Goal: Information Seeking & Learning: Learn about a topic

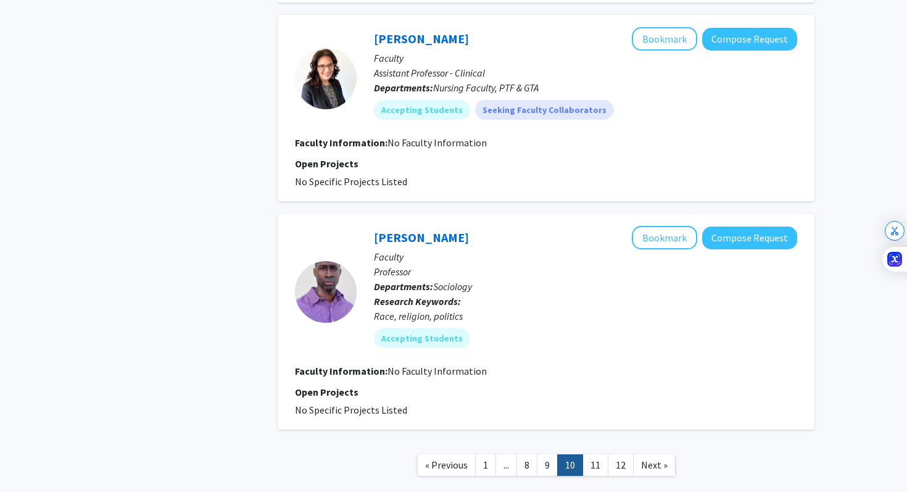
scroll to position [1921, 0]
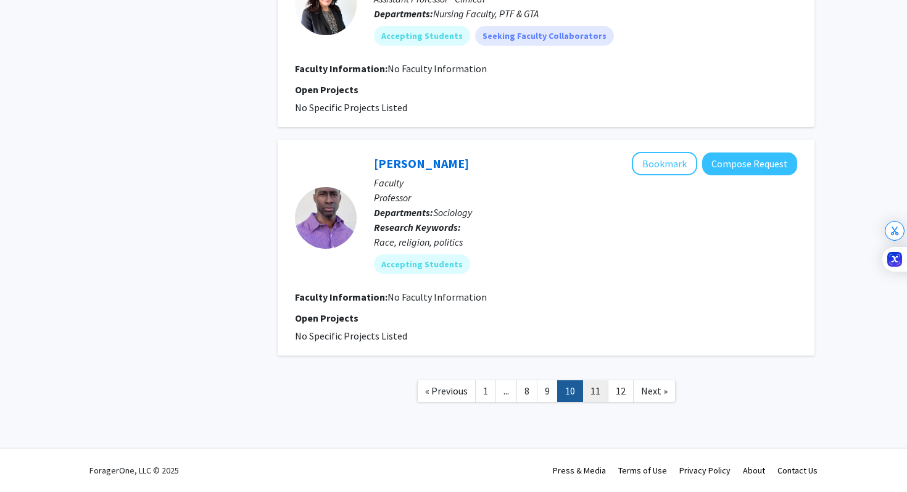
click at [599, 387] on link "11" at bounding box center [595, 391] width 26 height 22
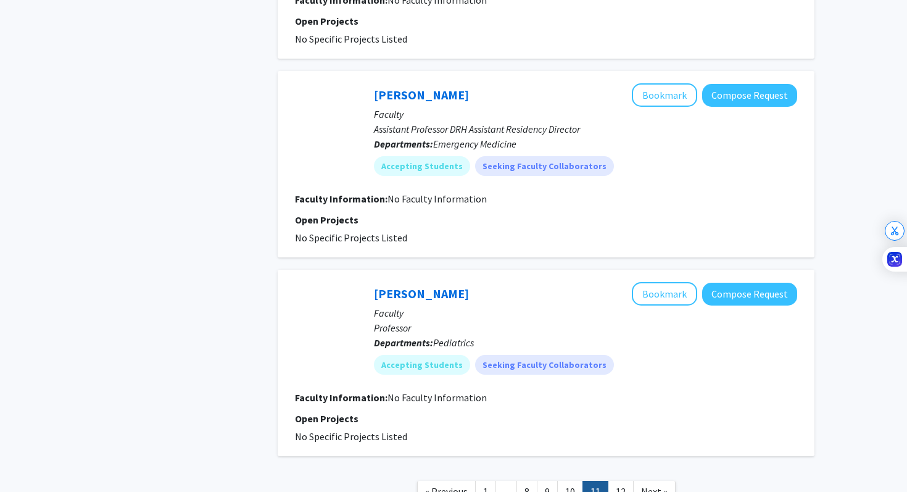
scroll to position [1613, 0]
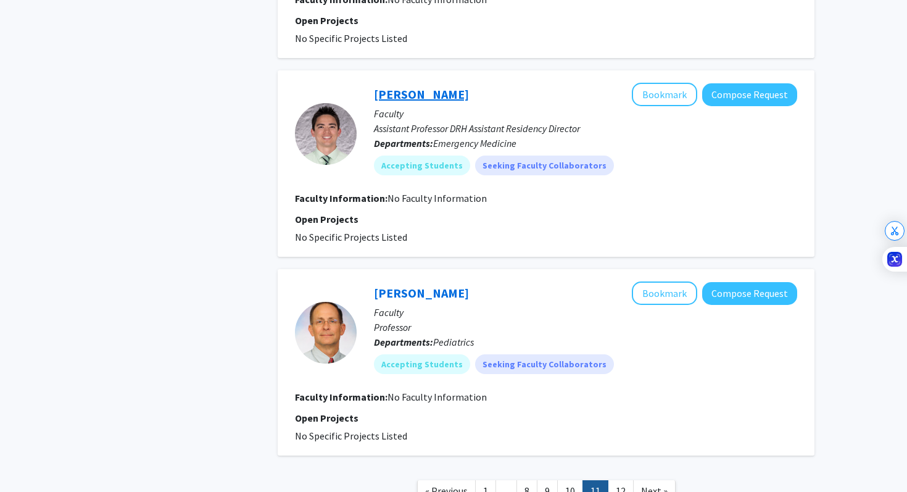
click at [439, 96] on link "[PERSON_NAME]" at bounding box center [421, 93] width 95 height 15
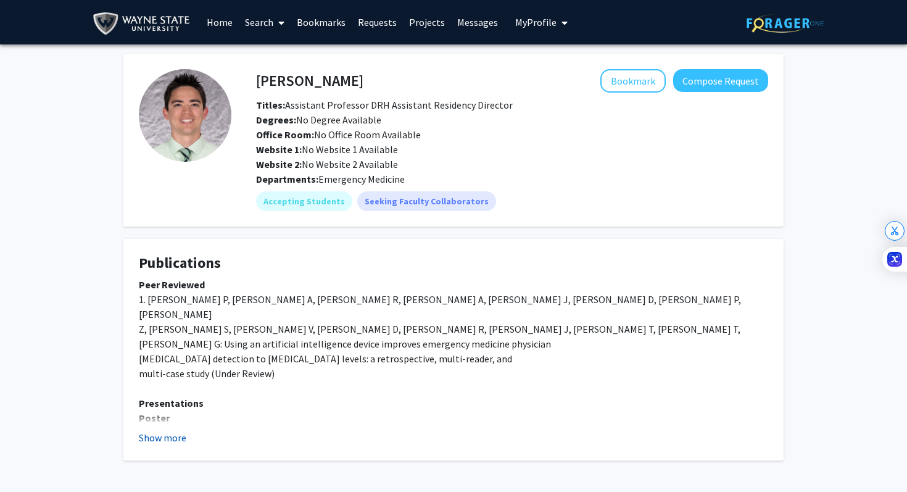
click at [160, 441] on button "Show more" at bounding box center [162, 437] width 47 height 15
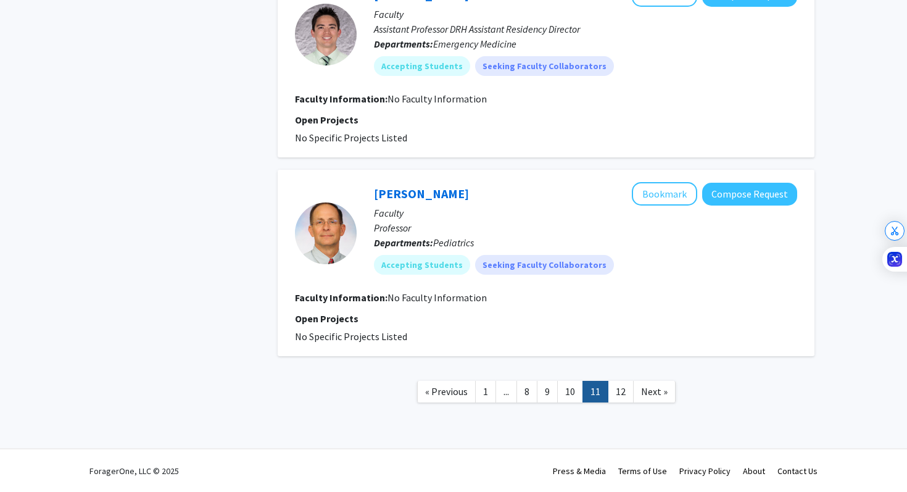
scroll to position [1713, 0]
click at [622, 391] on link "12" at bounding box center [621, 391] width 26 height 22
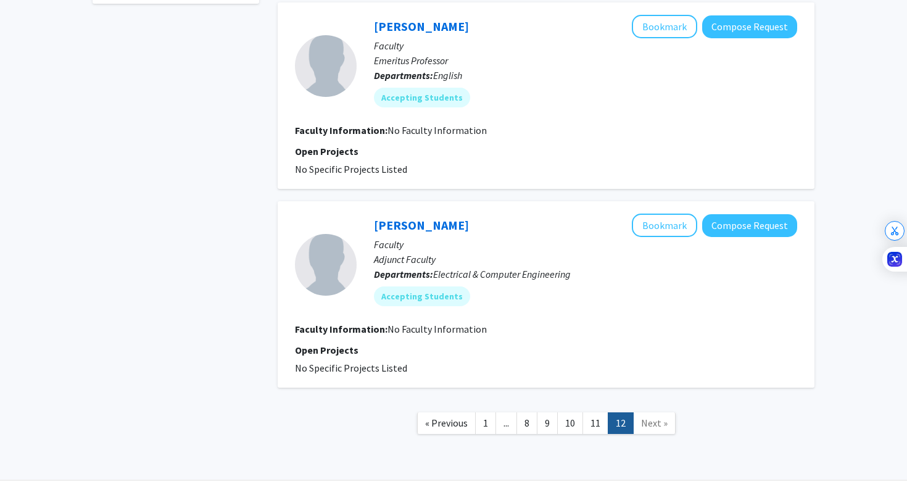
scroll to position [735, 0]
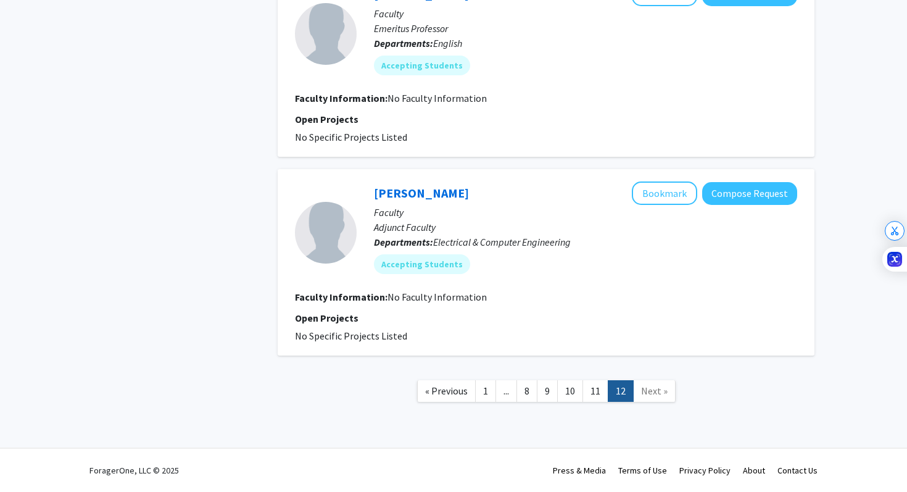
click at [648, 392] on span "Next »" at bounding box center [654, 390] width 27 height 12
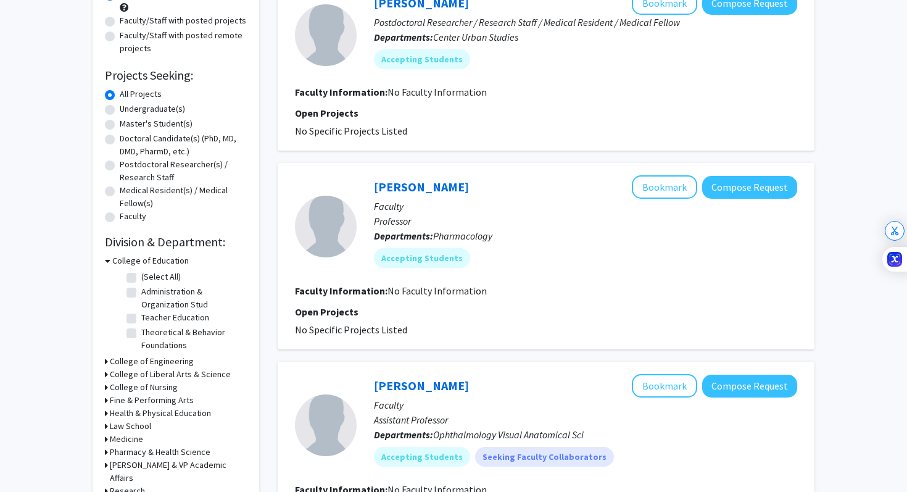
scroll to position [0, 0]
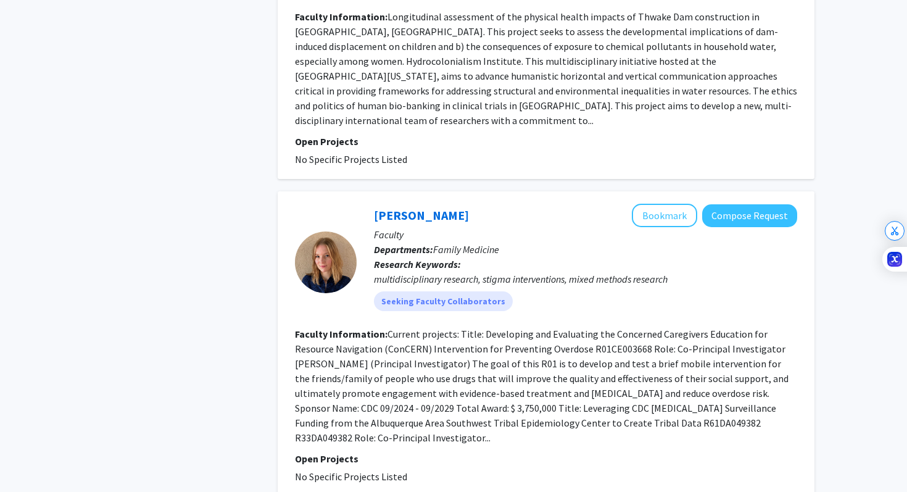
scroll to position [2453, 0]
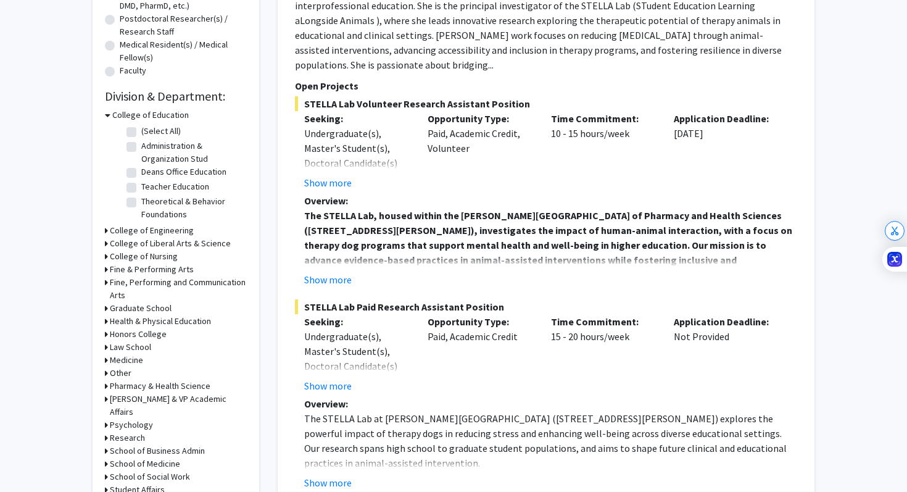
scroll to position [293, 0]
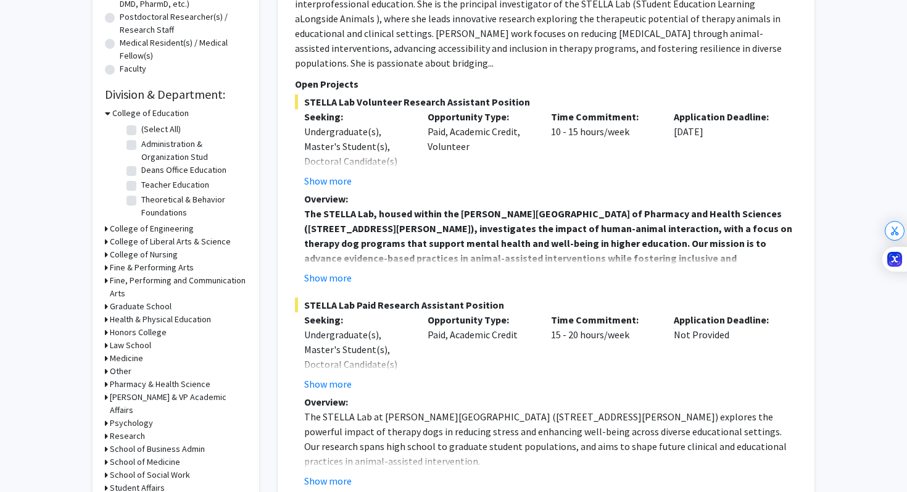
click at [138, 356] on h3 "Medicine" at bounding box center [126, 358] width 33 height 13
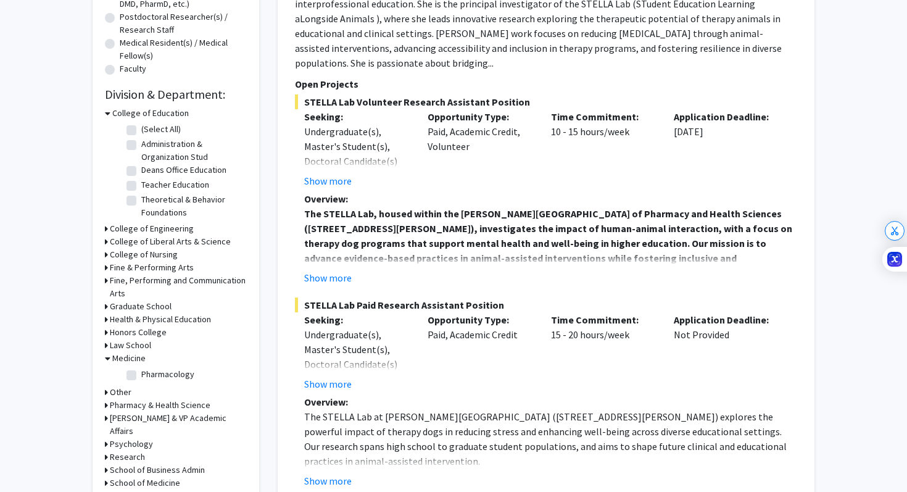
click at [137, 356] on h3 "Medicine" at bounding box center [128, 358] width 33 height 13
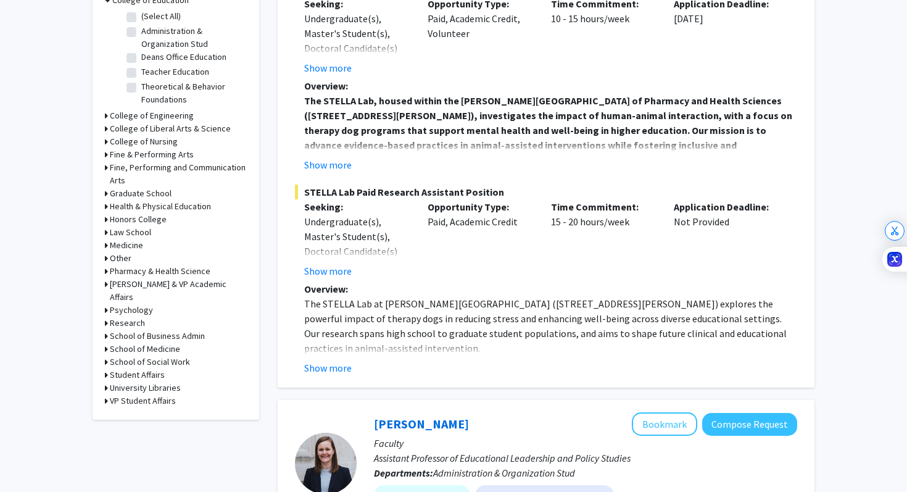
scroll to position [409, 0]
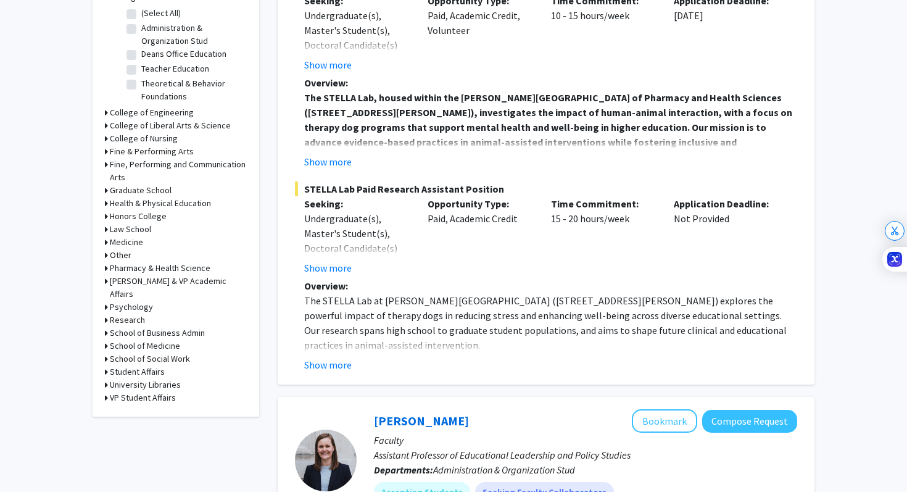
click at [144, 339] on h3 "School of Medicine" at bounding box center [145, 345] width 70 height 13
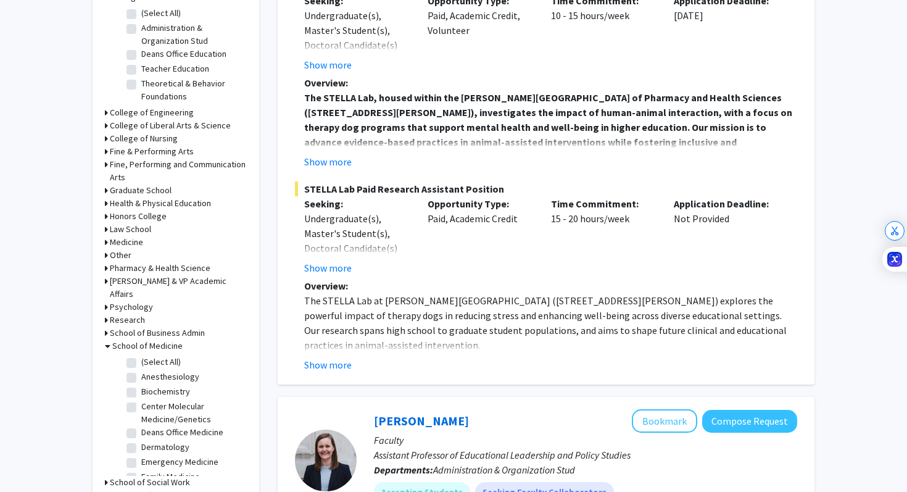
click at [138, 355] on fg-checkbox "(Select All) (Select All)" at bounding box center [184, 362] width 117 height 15
click at [141, 355] on label "(Select All)" at bounding box center [160, 361] width 39 height 13
click at [141, 355] on input "(Select All)" at bounding box center [145, 359] width 8 height 8
checkbox input "true"
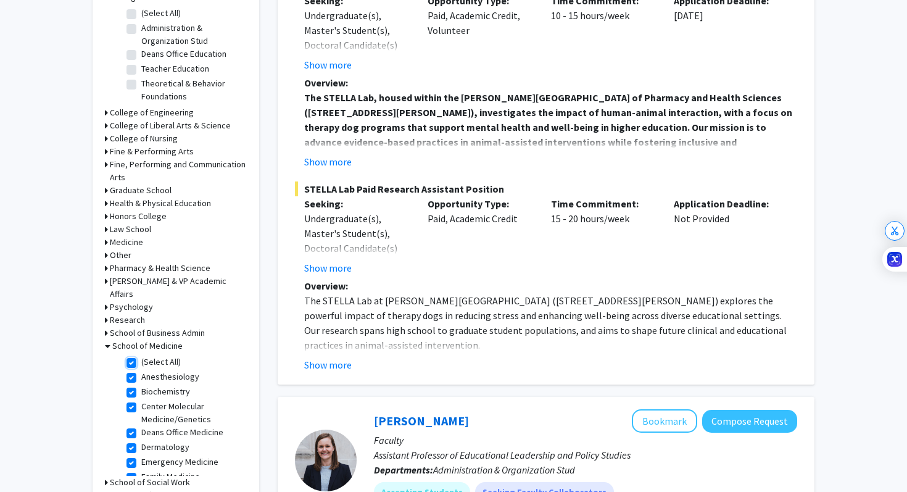
checkbox input "true"
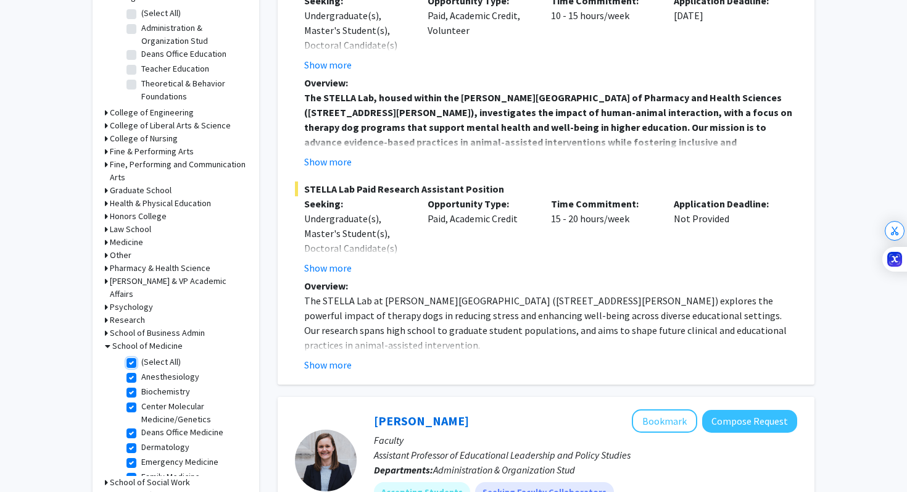
checkbox input "true"
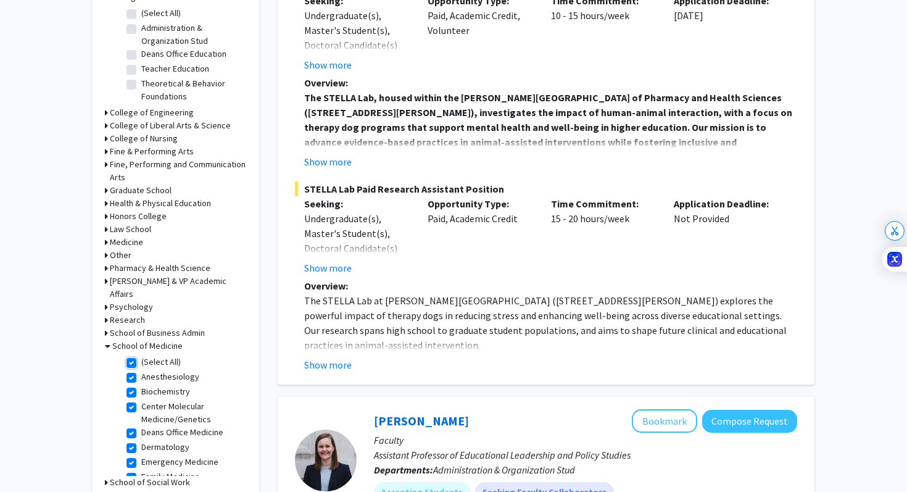
checkbox input "true"
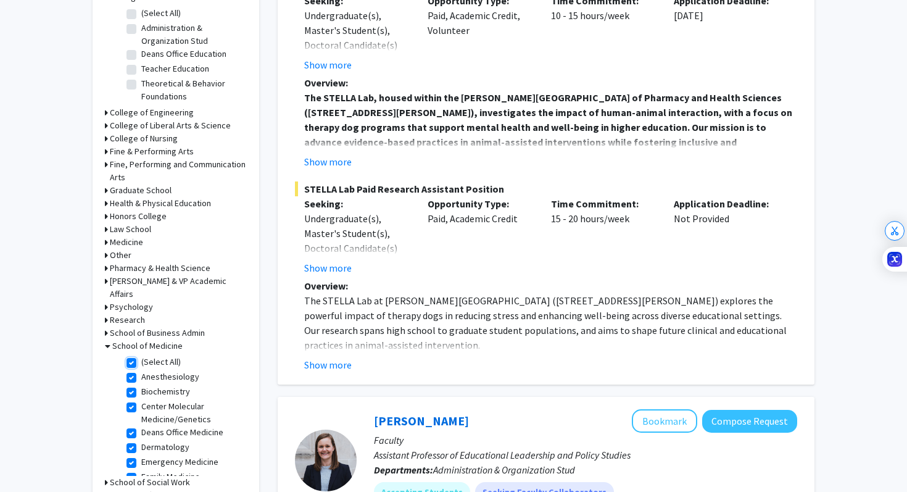
checkbox input "true"
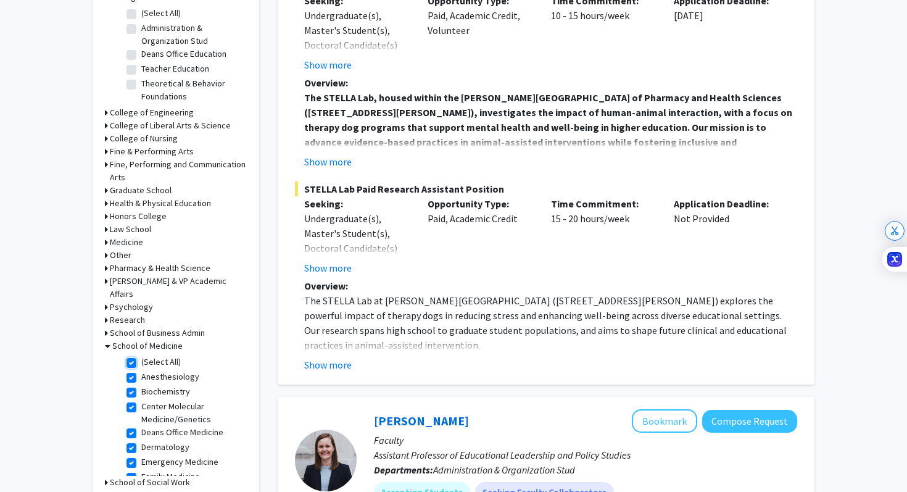
checkbox input "true"
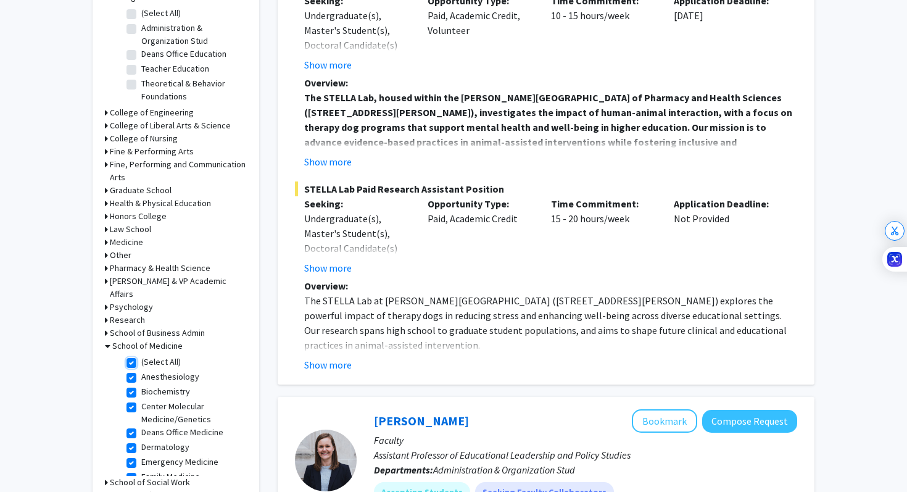
checkbox input "true"
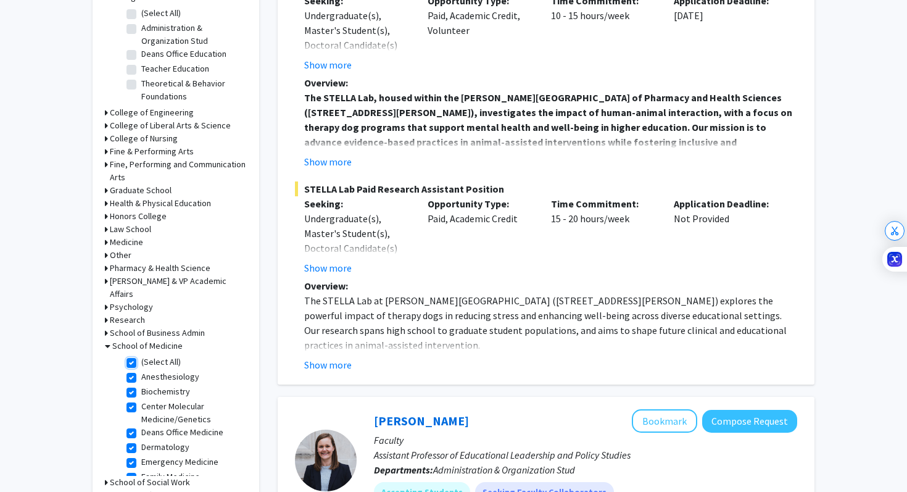
checkbox input "true"
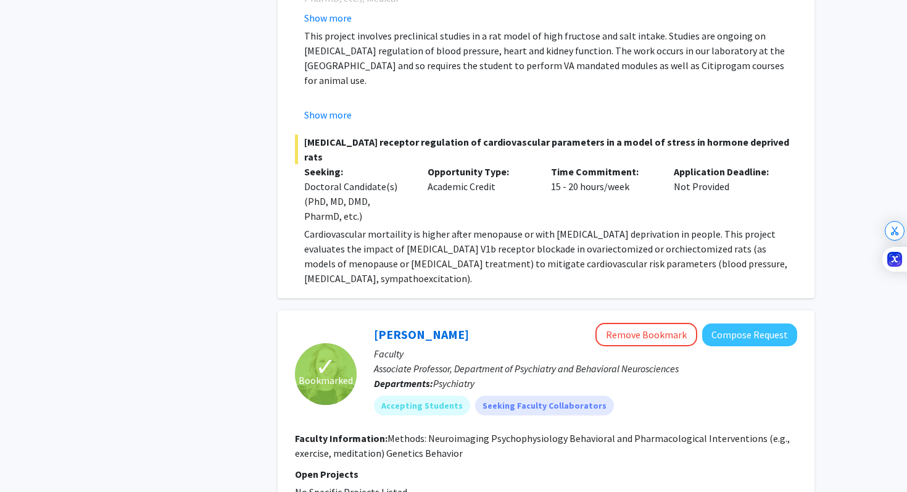
scroll to position [1413, 0]
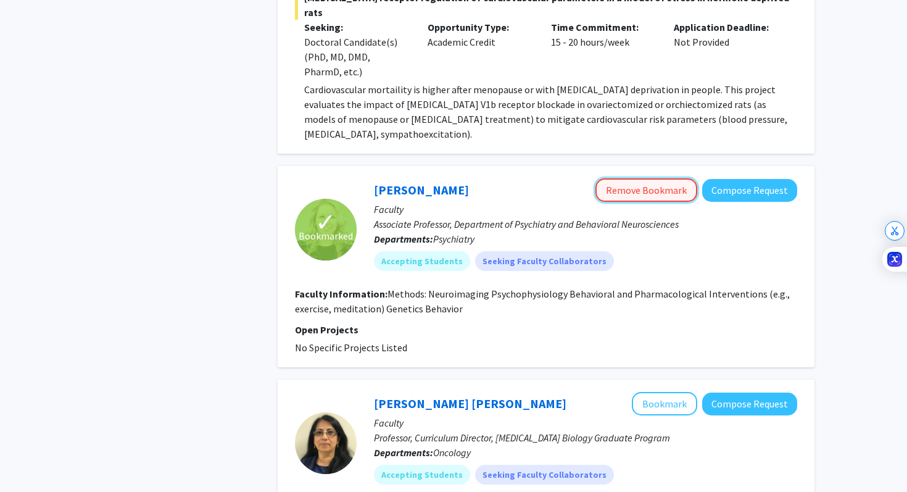
click at [616, 178] on button "Remove Bookmark" at bounding box center [646, 189] width 102 height 23
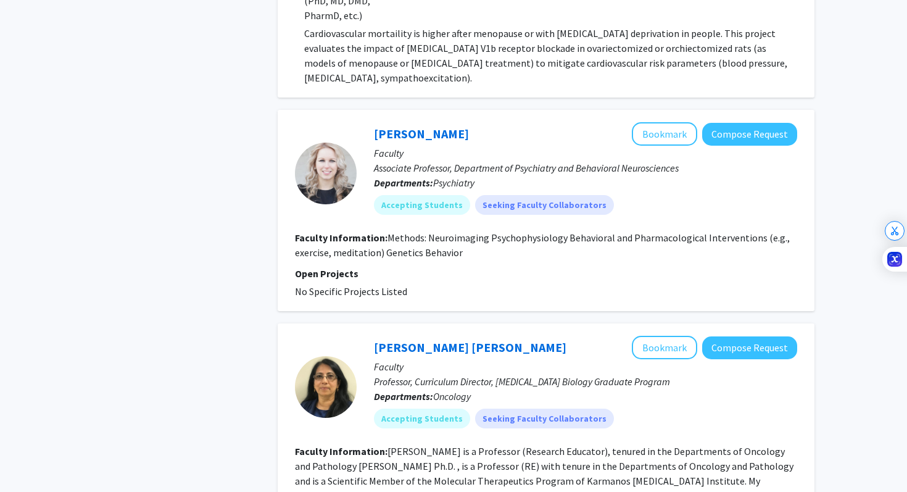
scroll to position [1411, 0]
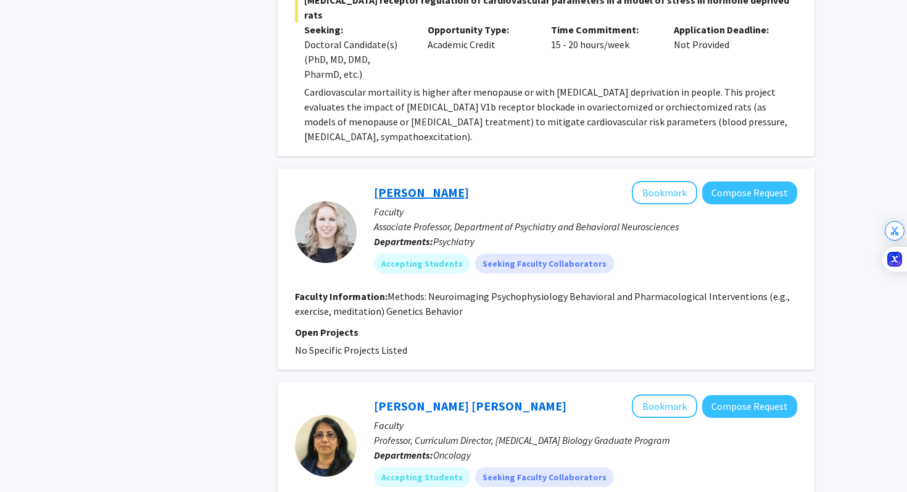
click at [427, 184] on link "[PERSON_NAME]" at bounding box center [421, 191] width 95 height 15
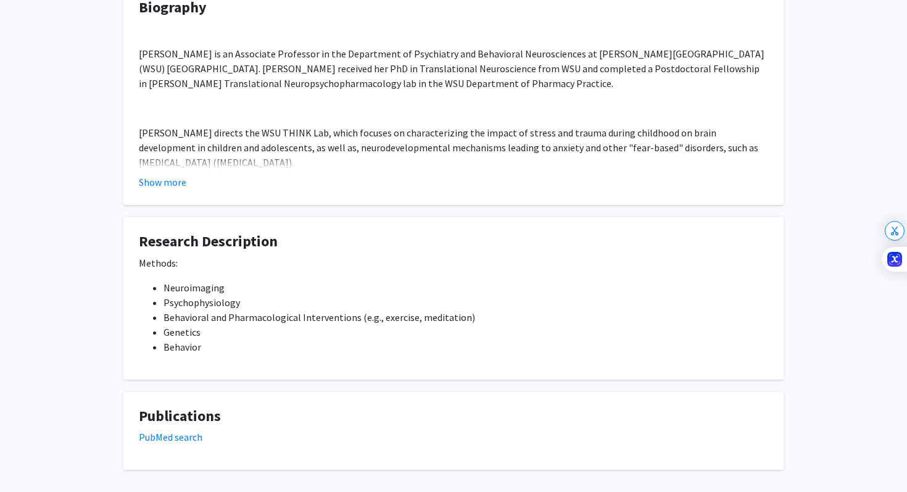
scroll to position [234, 0]
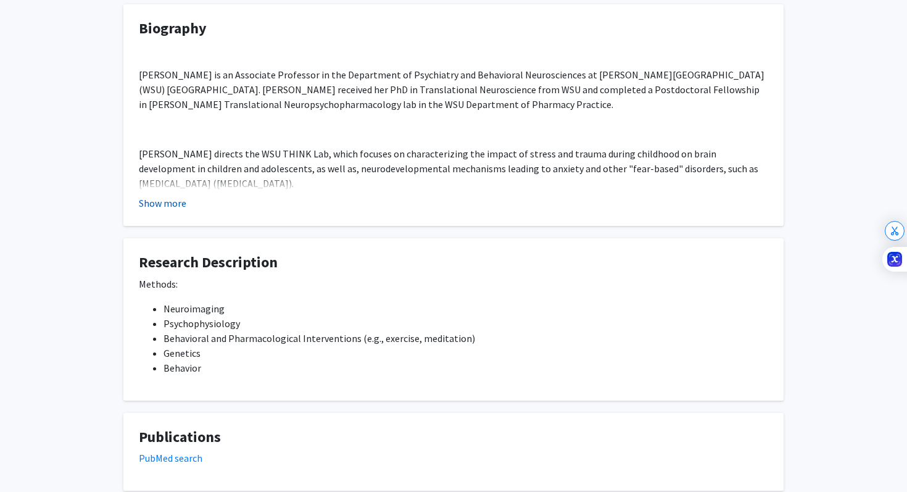
click at [177, 207] on button "Show more" at bounding box center [162, 203] width 47 height 15
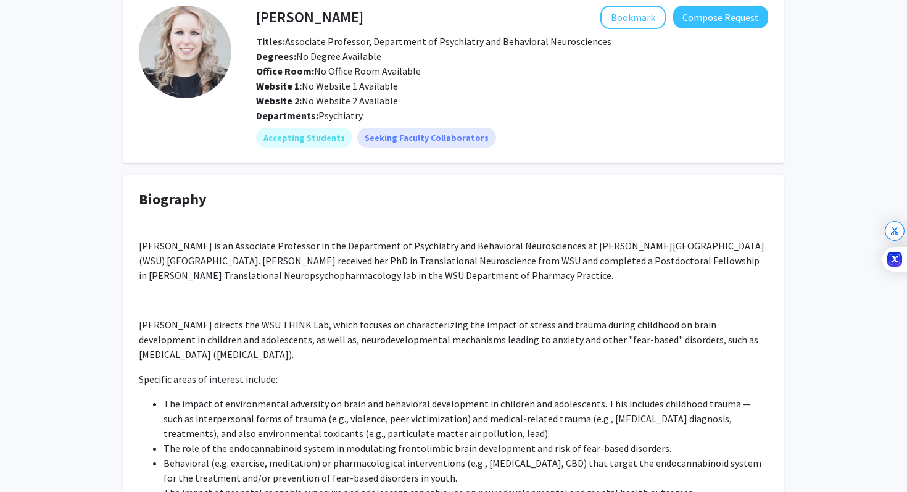
scroll to position [0, 0]
